Goal: Task Accomplishment & Management: Complete application form

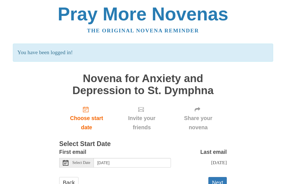
click at [221, 184] on button "Next" at bounding box center [218, 182] width 18 height 11
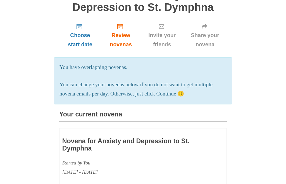
scroll to position [62, 0]
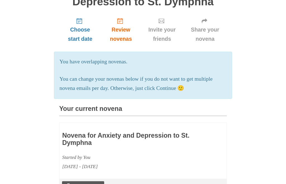
click at [67, 106] on h3 "Your current novena" at bounding box center [143, 111] width 168 height 11
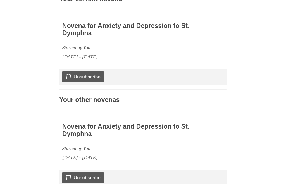
scroll to position [172, 0]
click at [80, 174] on link "Unsubscribe" at bounding box center [83, 177] width 42 height 11
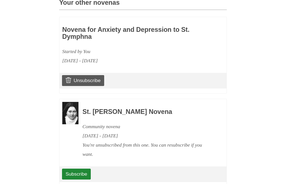
scroll to position [306, 0]
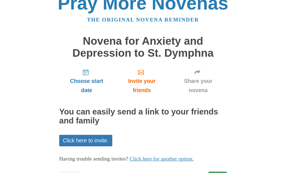
scroll to position [5, 0]
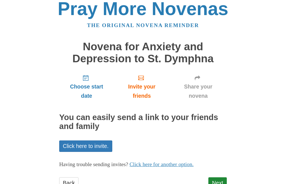
click at [221, 181] on link "Next" at bounding box center [218, 183] width 18 height 11
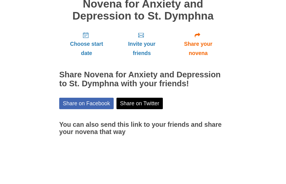
scroll to position [30, 0]
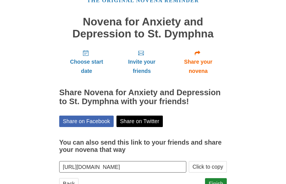
click at [200, 165] on button "Click to copy" at bounding box center [208, 167] width 38 height 11
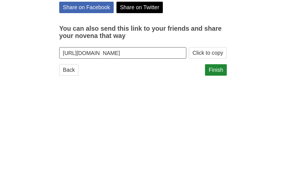
click at [212, 160] on link "Finish" at bounding box center [216, 165] width 22 height 11
